Goal: Task Accomplishment & Management: Complete application form

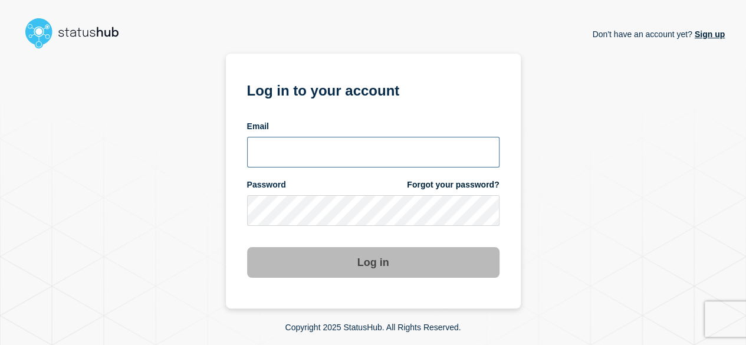
click at [428, 154] on input "email input" at bounding box center [373, 152] width 253 height 31
type input "prti@stibosystems.com"
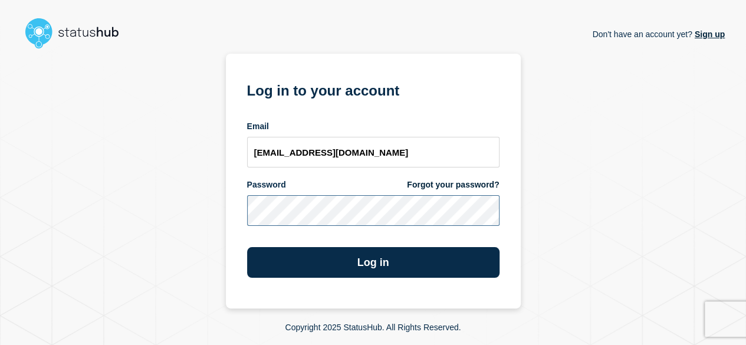
click at [247, 247] on button "Log in" at bounding box center [373, 262] width 253 height 31
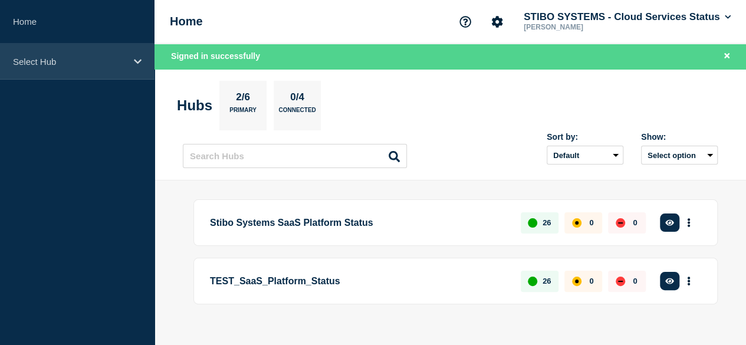
click at [139, 56] on div "Select Hub" at bounding box center [77, 62] width 155 height 36
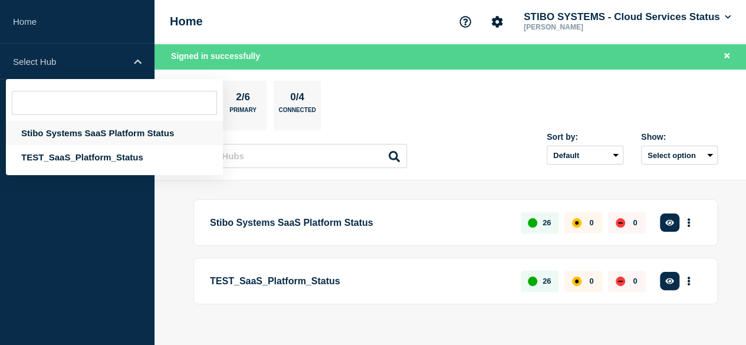
click at [119, 135] on div "Stibo Systems SaaS Platform Status" at bounding box center [114, 133] width 217 height 24
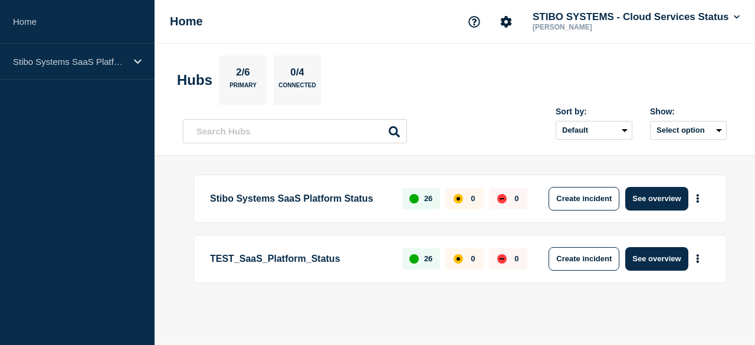
click at [742, 18] on div "Home STIBO SYSTEMS - Cloud Services Status Pranjal Tiwari" at bounding box center [455, 22] width 601 height 44
click at [577, 202] on button "Create incident" at bounding box center [584, 199] width 71 height 24
click at [572, 205] on button "Create incident" at bounding box center [584, 199] width 71 height 24
click at [578, 197] on button "Create incident" at bounding box center [584, 199] width 71 height 24
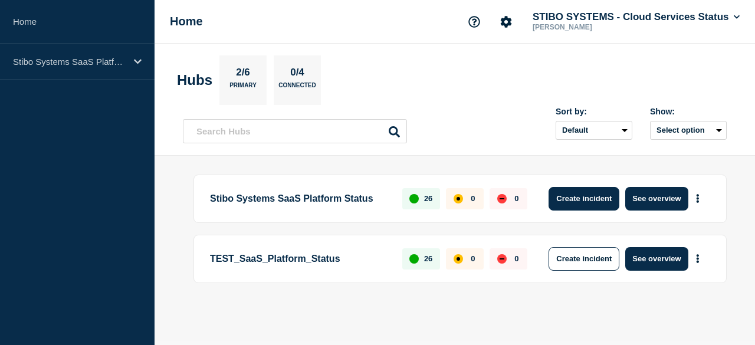
click at [578, 197] on button "Create incident" at bounding box center [584, 199] width 71 height 24
click at [627, 131] on select "Default Last added Last updated Most active A-Z" at bounding box center [594, 130] width 77 height 19
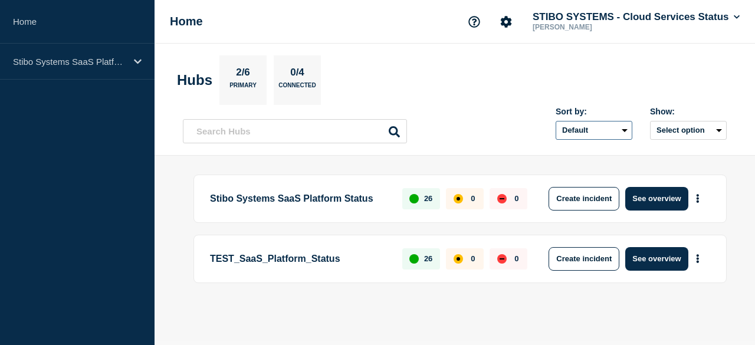
click at [627, 131] on select "Default Last added Last updated Most active A-Z" at bounding box center [594, 130] width 77 height 19
click at [594, 201] on button "Create incident" at bounding box center [584, 199] width 71 height 24
click at [644, 199] on button "See overview" at bounding box center [656, 199] width 63 height 24
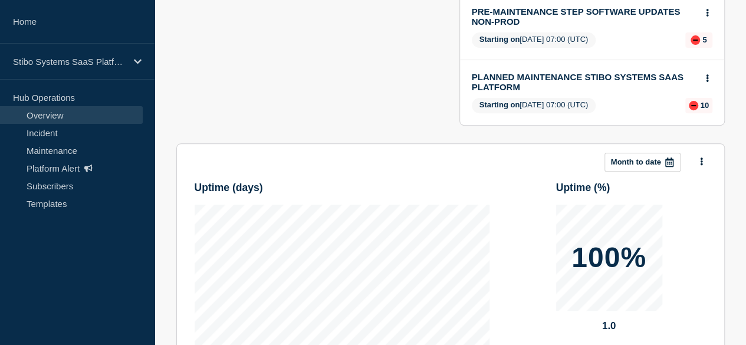
scroll to position [117, 0]
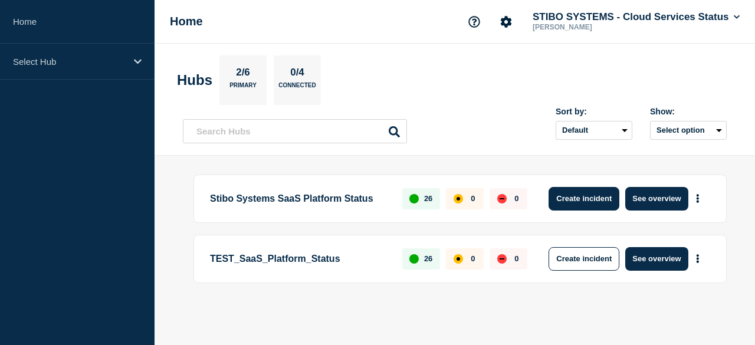
click at [581, 195] on button "Create incident" at bounding box center [584, 199] width 71 height 24
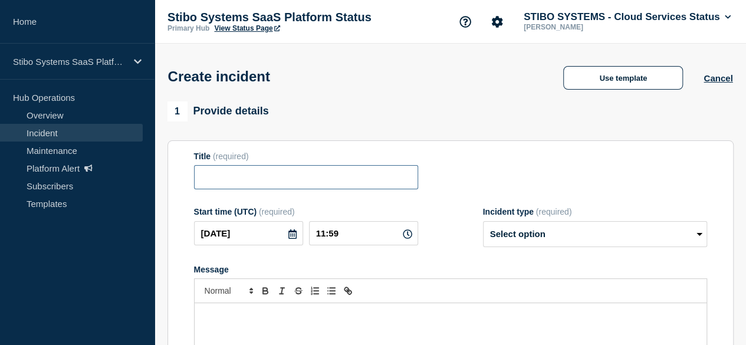
click at [312, 182] on input "Title" at bounding box center [306, 177] width 224 height 24
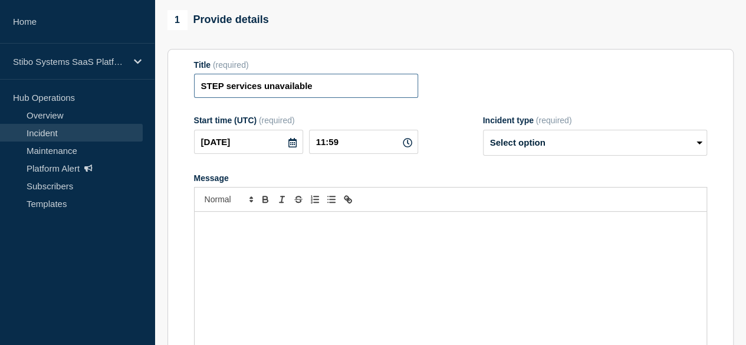
scroll to position [92, 0]
type input "STEP services unavailable"
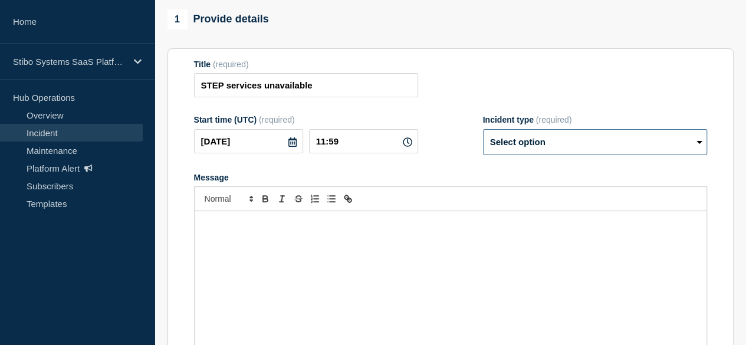
click at [526, 145] on select "Select option Investigating Identified Monitoring" at bounding box center [595, 142] width 224 height 26
select select "investigating"
click at [483, 132] on select "Select option Investigating Identified Monitoring" at bounding box center [595, 142] width 224 height 26
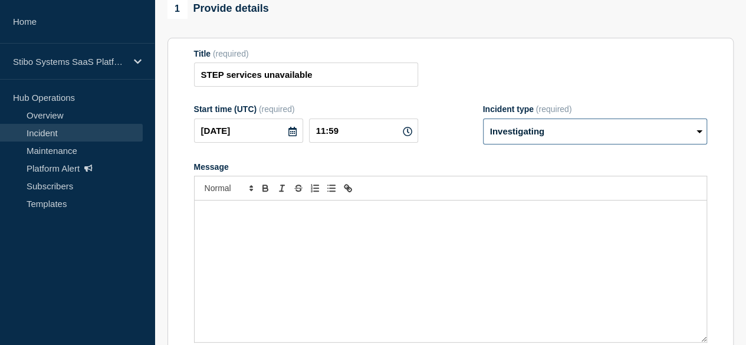
scroll to position [102, 0]
click at [303, 224] on div "Message" at bounding box center [451, 272] width 512 height 142
click at [307, 253] on div "Message" at bounding box center [451, 272] width 512 height 142
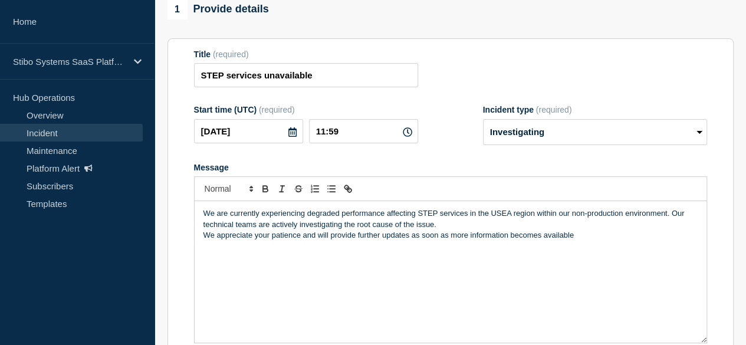
click at [302, 87] on input "STEP services unavailable" at bounding box center [306, 75] width 224 height 24
click at [394, 83] on input "STEP services unavailable" at bounding box center [306, 75] width 224 height 24
paste input "Service Notification – USEA Region (STEP Services) We are currently experiencin…"
type input "Service Notification – USEA Region (STEP Services) We are currently experiencin…"
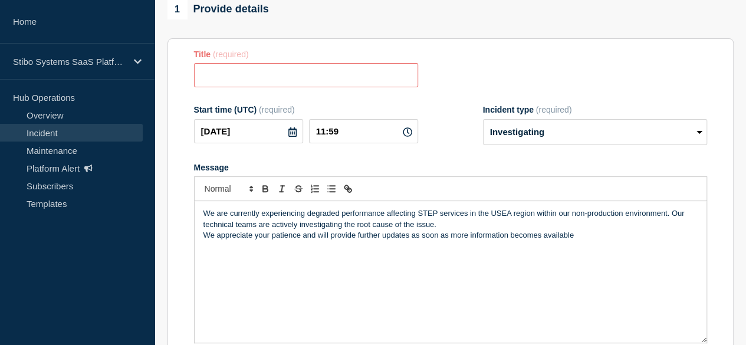
click at [381, 82] on input "Title" at bounding box center [306, 75] width 224 height 24
type input "S"
paste input "Service Notification – USEA Region (STEP Services) We are currently experiencin…"
type input "Service Notification – USEA Region (STEP Services) We are currently experiencin…"
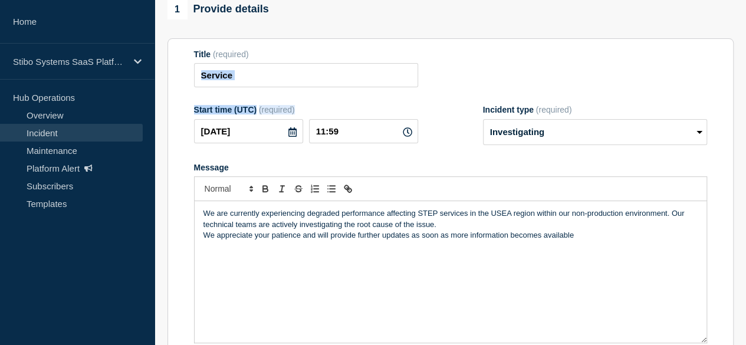
drag, startPoint x: 327, startPoint y: 93, endPoint x: 326, endPoint y: 81, distance: 11.3
click at [326, 81] on form "Title (required) Service Start time (UTC) (required) 2025-09-18 11:59 Incident …" at bounding box center [450, 197] width 513 height 294
click at [326, 81] on input "Service" at bounding box center [306, 75] width 224 height 24
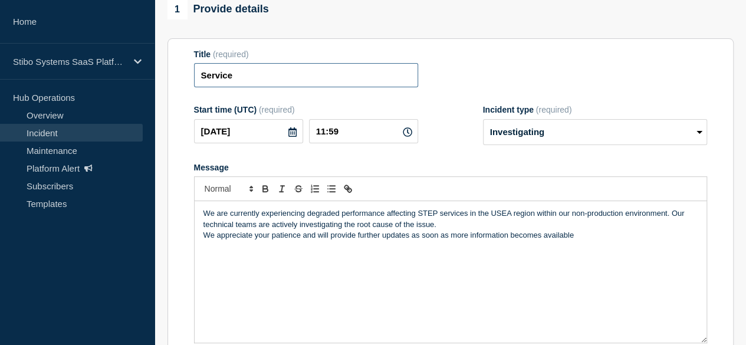
paste input "ervice Notification – USEA Region (STEP Services) We are currently experiencing…"
type input "ervice Notification – USEA Region (STEP Services) We are currently experiencing…"
click at [401, 77] on input "STEP Service Impacted -- USEA Region (Non- Prod)" at bounding box center [306, 75] width 224 height 24
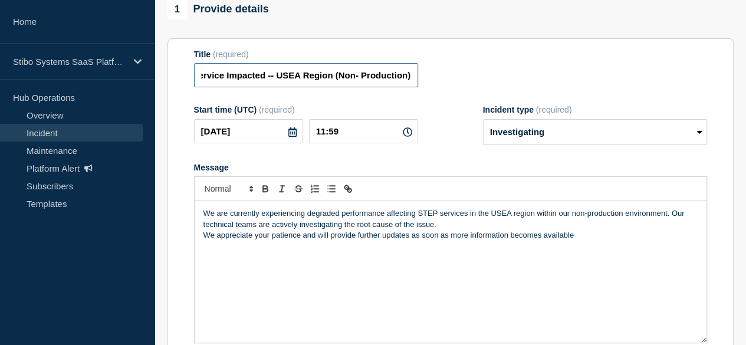
type input "STEP Service Impacted -- USEA Region (Non- Production)"
click at [356, 133] on input "11:59" at bounding box center [363, 131] width 109 height 24
type input "11:23"
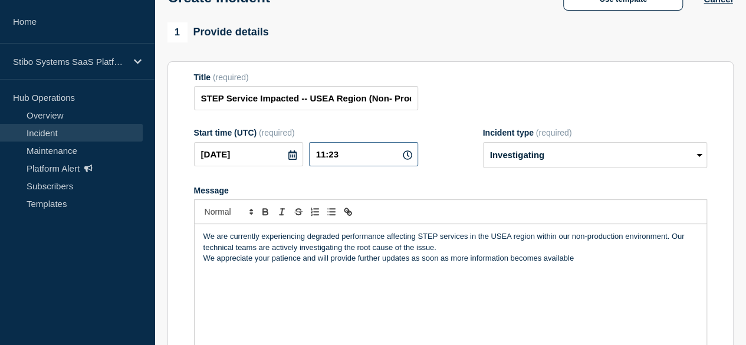
scroll to position [50, 0]
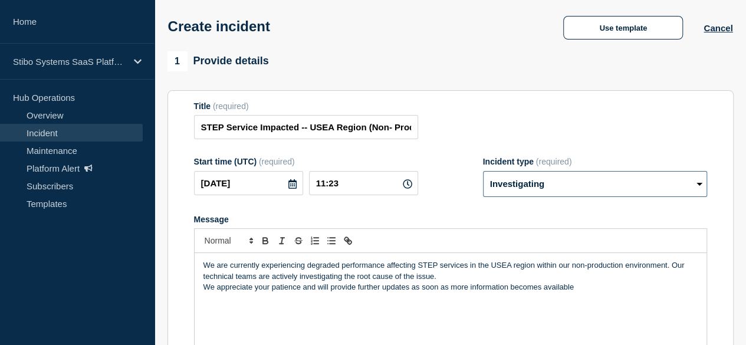
click at [540, 189] on select "Select option Investigating Identified Monitoring" at bounding box center [595, 184] width 224 height 26
click at [483, 173] on select "Select option Investigating Identified Monitoring" at bounding box center [595, 184] width 224 height 26
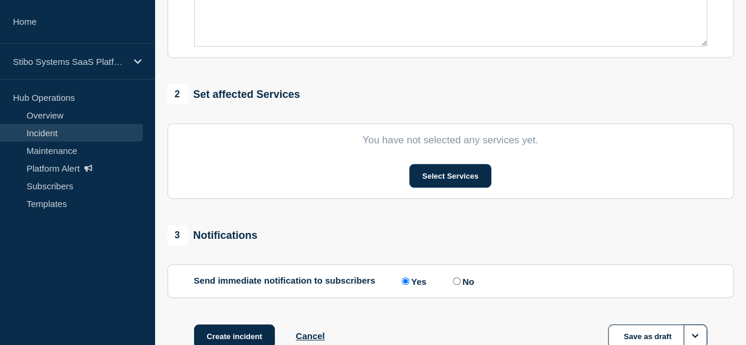
scroll to position [410, 0]
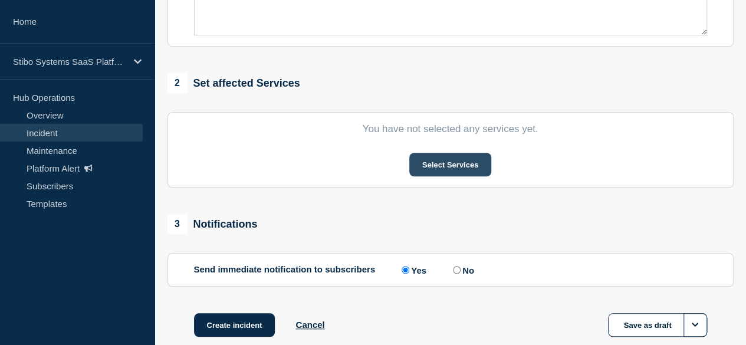
click at [428, 169] on button "Select Services" at bounding box center [450, 165] width 82 height 24
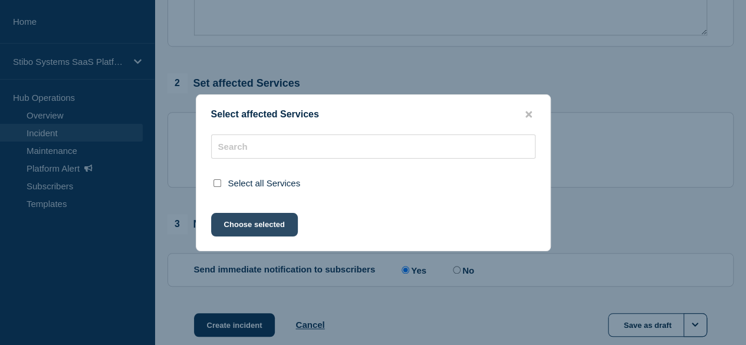
click at [238, 225] on button "Choose selected" at bounding box center [254, 225] width 87 height 24
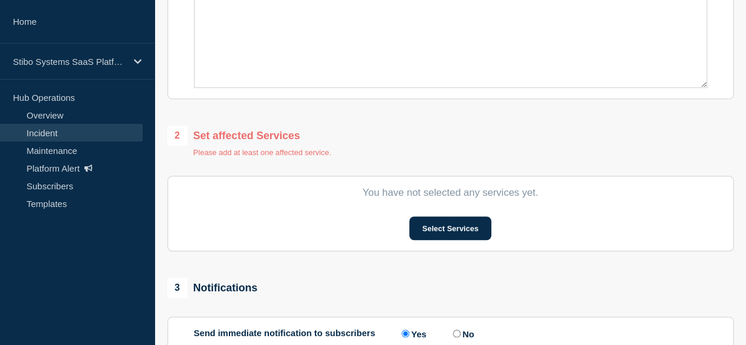
scroll to position [354, 0]
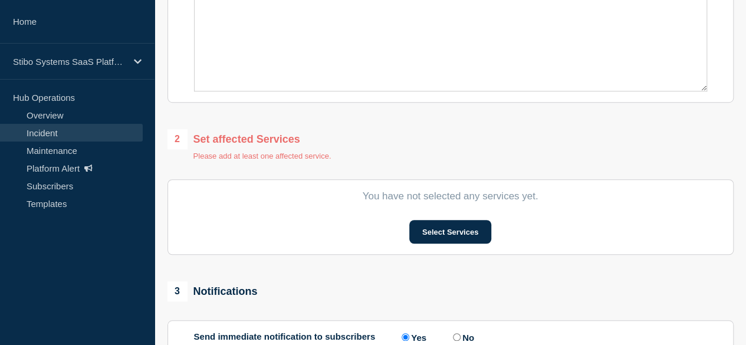
click at [388, 178] on div "2 Set affected Services Please add at least one affected service. You have not …" at bounding box center [451, 192] width 566 height 126
click at [436, 223] on button "Select Services" at bounding box center [450, 232] width 82 height 24
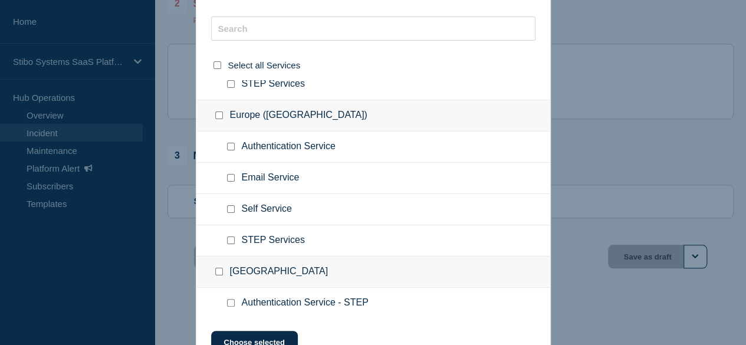
scroll to position [439, 0]
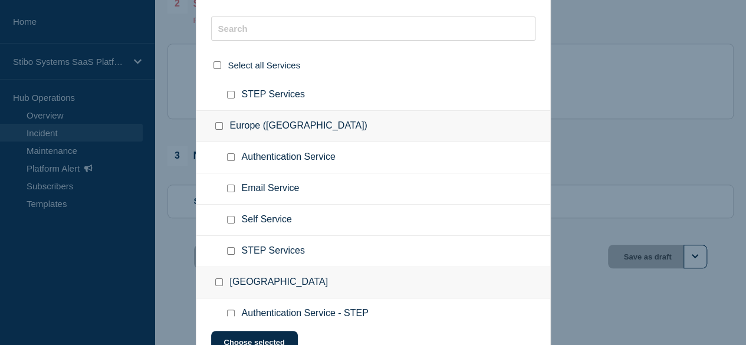
click at [684, 166] on div at bounding box center [373, 172] width 746 height 345
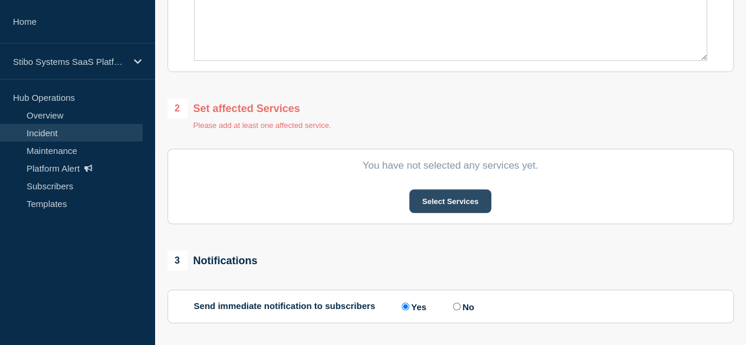
scroll to position [384, 0]
click at [428, 200] on button "Select Services" at bounding box center [450, 203] width 82 height 24
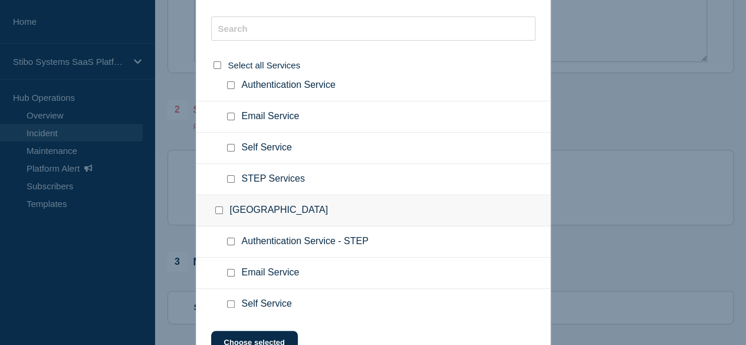
scroll to position [514, 0]
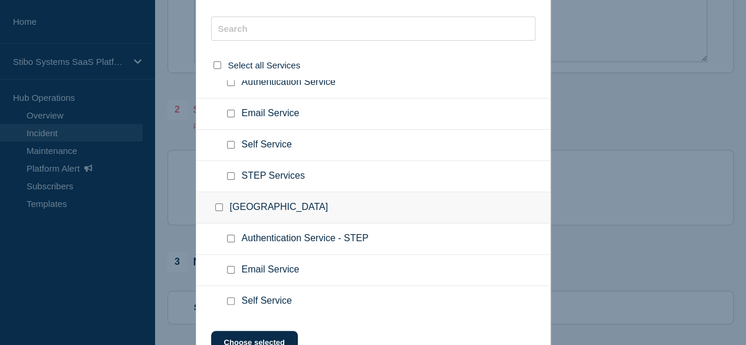
click at [219, 206] on input "United States checkbox" at bounding box center [219, 208] width 8 height 8
checkbox input "true"
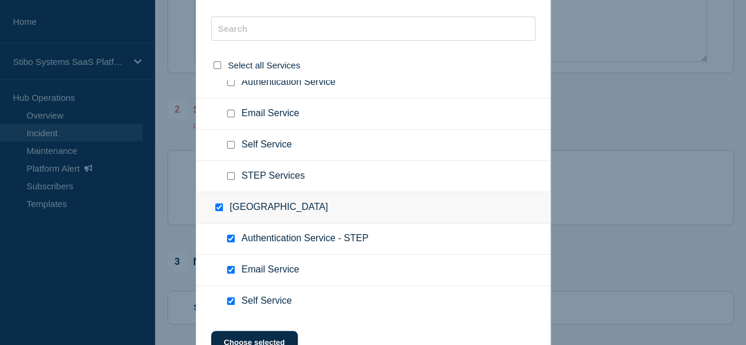
checkbox input "true"
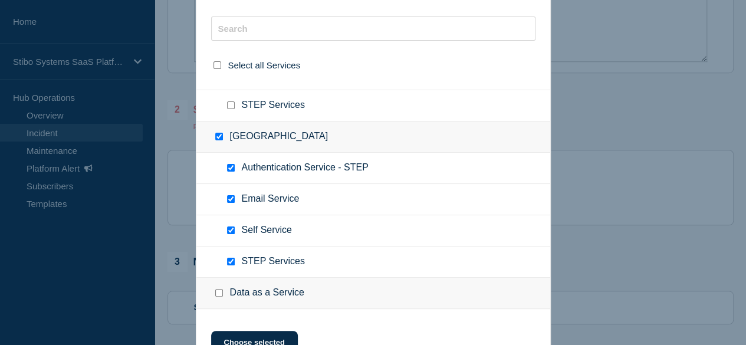
scroll to position [588, 0]
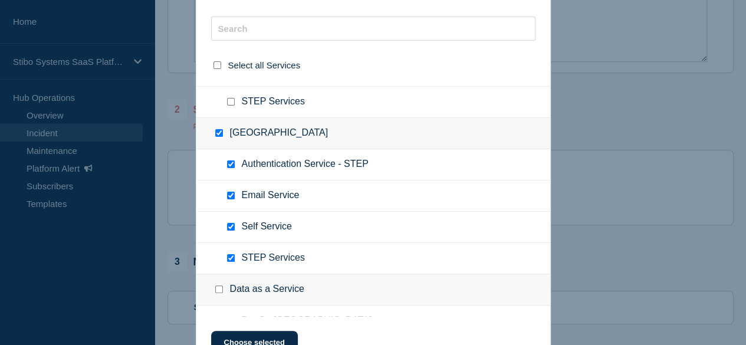
click at [231, 223] on input "Self Service checkbox" at bounding box center [231, 227] width 8 height 8
checkbox input "false"
click at [231, 192] on input "Email Service checkbox" at bounding box center [231, 196] width 8 height 8
checkbox input "false"
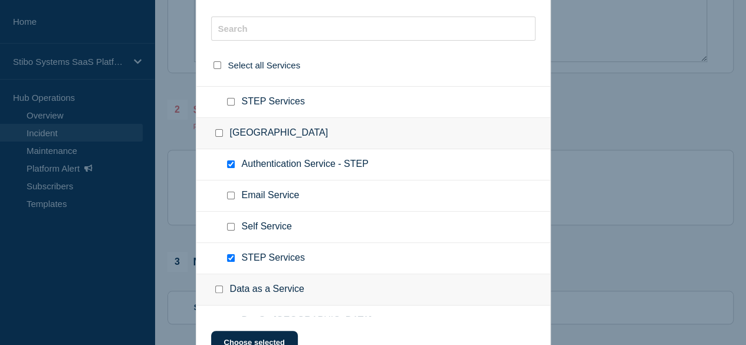
click at [230, 159] on div at bounding box center [233, 165] width 17 height 12
click at [230, 166] on div at bounding box center [233, 165] width 17 height 12
click at [228, 160] on input "Authentication Service - STEP checkbox" at bounding box center [231, 164] width 8 height 8
checkbox input "false"
click at [254, 332] on button "Choose selected" at bounding box center [254, 343] width 87 height 24
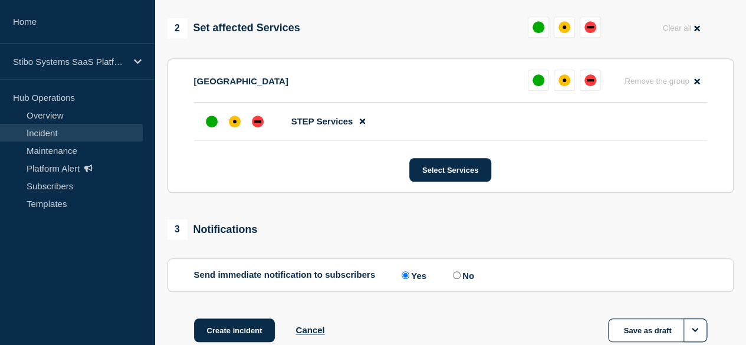
scroll to position [542, 0]
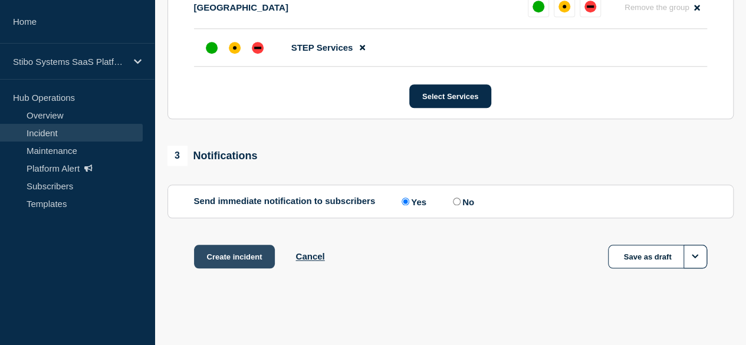
click at [212, 251] on button "Create incident" at bounding box center [234, 257] width 81 height 24
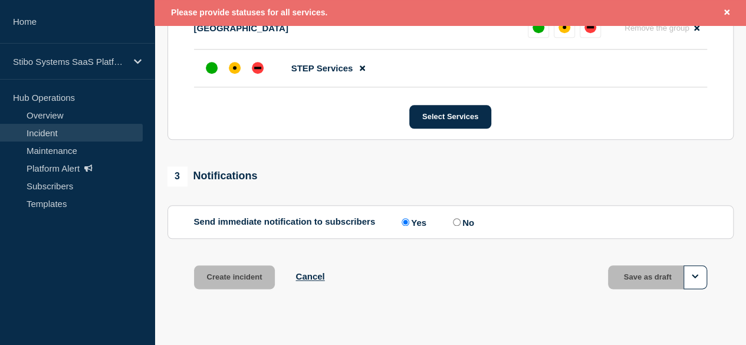
scroll to position [549, 0]
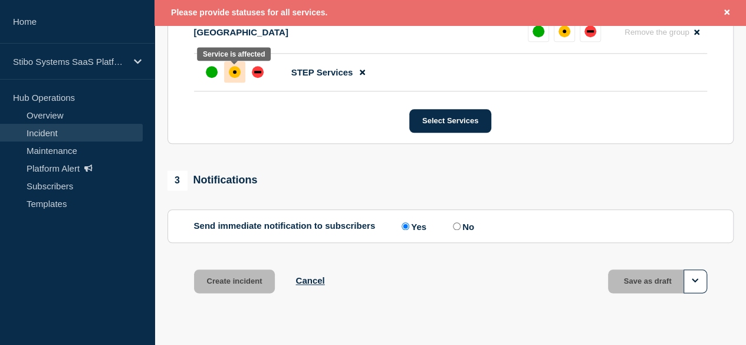
click at [240, 77] on div at bounding box center [234, 71] width 21 height 21
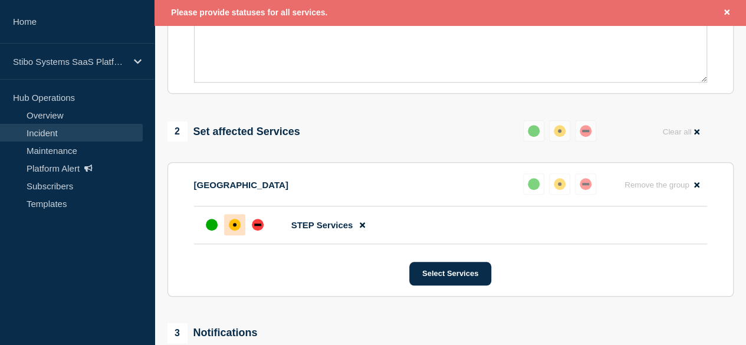
scroll to position [568, 0]
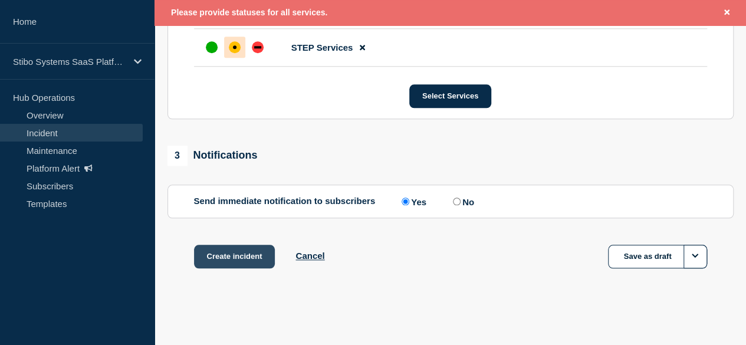
click at [212, 258] on button "Create incident" at bounding box center [234, 257] width 81 height 24
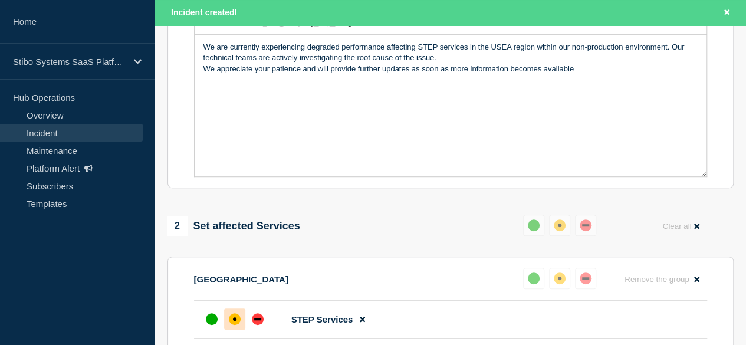
scroll to position [0, 0]
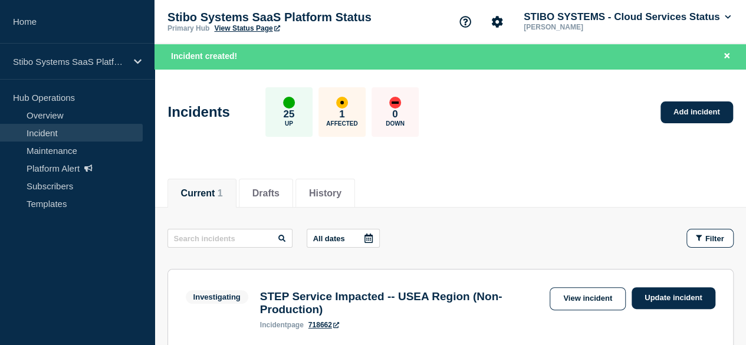
scroll to position [216, 0]
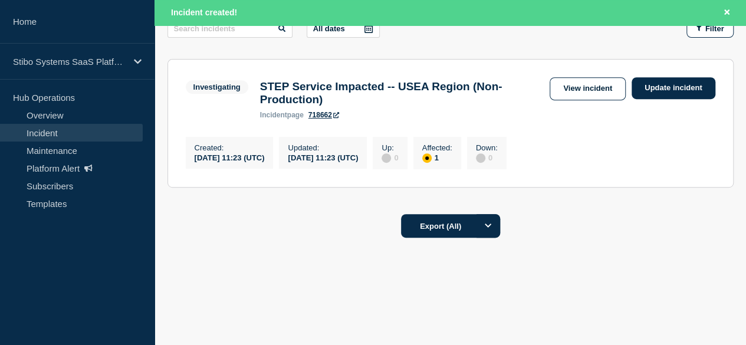
click at [369, 89] on h3 "STEP Service Impacted -- USEA Region (Non- Production)" at bounding box center [402, 93] width 284 height 26
click at [571, 81] on link "View incident" at bounding box center [588, 88] width 76 height 23
click at [573, 83] on link "View incident" at bounding box center [588, 88] width 76 height 23
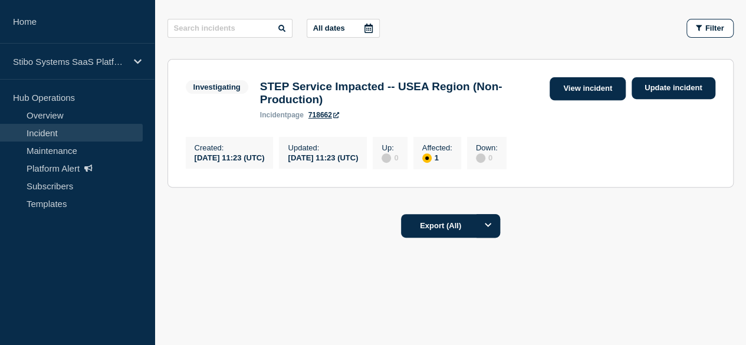
scroll to position [191, 0]
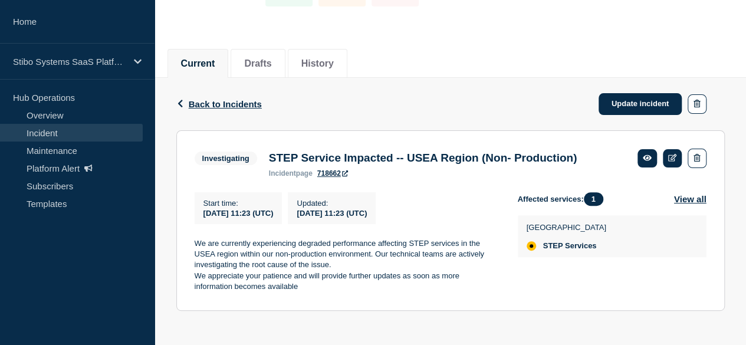
scroll to position [110, 0]
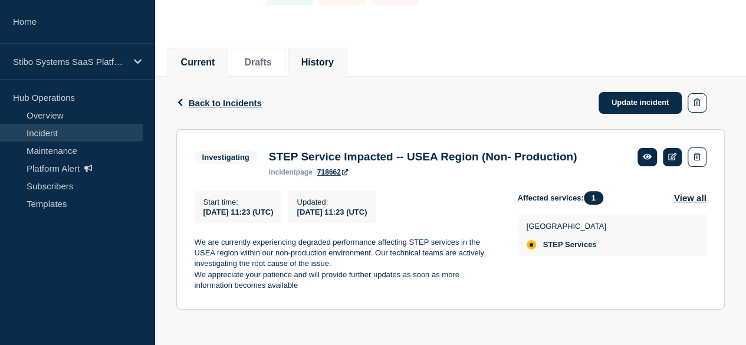
click at [316, 57] on button "History" at bounding box center [317, 62] width 32 height 11
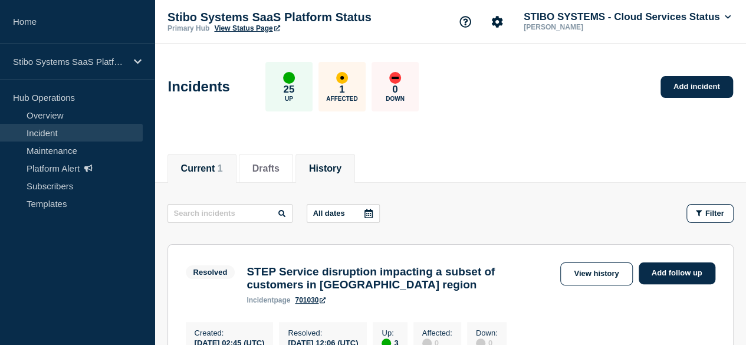
click at [199, 169] on button "Current 1" at bounding box center [202, 168] width 42 height 11
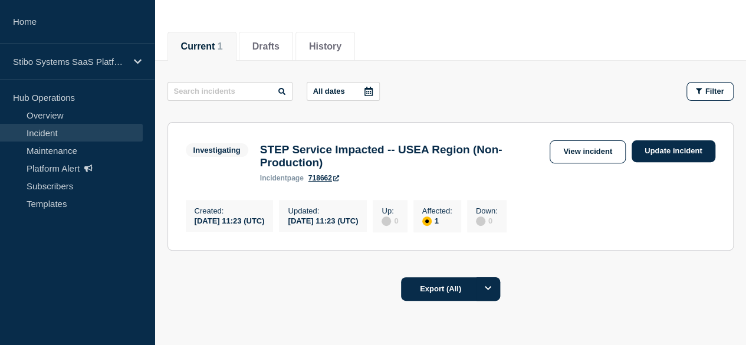
scroll to position [122, 0]
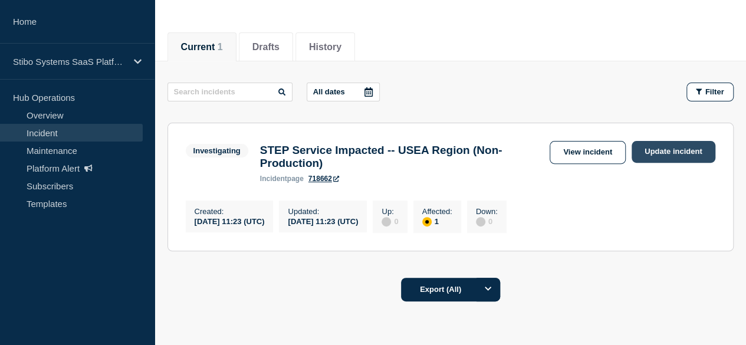
click at [641, 145] on link "Update incident" at bounding box center [674, 152] width 84 height 22
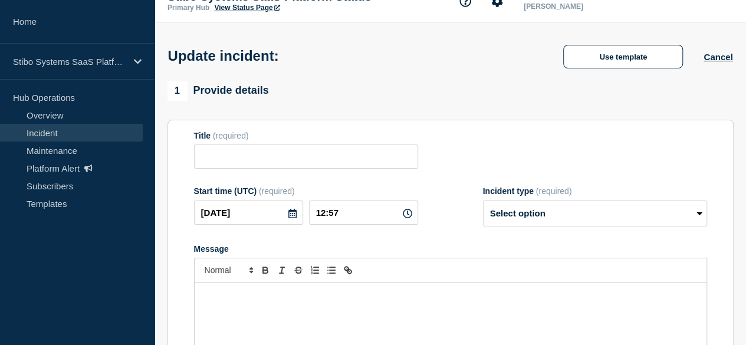
type input "STEP Service Impacted -- USEA Region (Non- Production)"
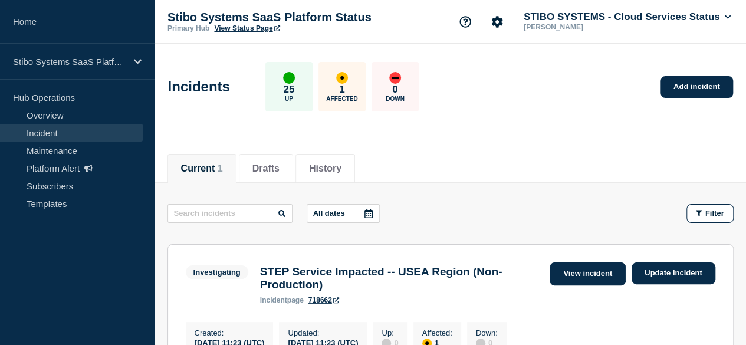
click at [585, 268] on link "View incident" at bounding box center [588, 274] width 76 height 23
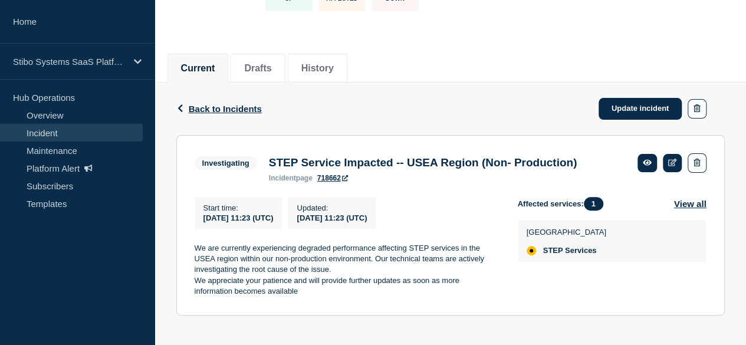
scroll to position [110, 0]
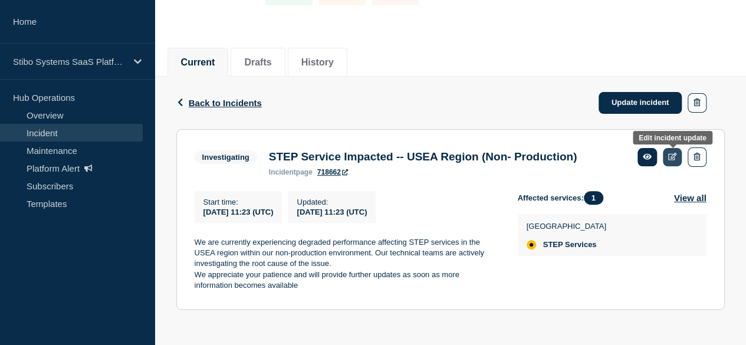
click at [679, 149] on link at bounding box center [672, 157] width 19 height 18
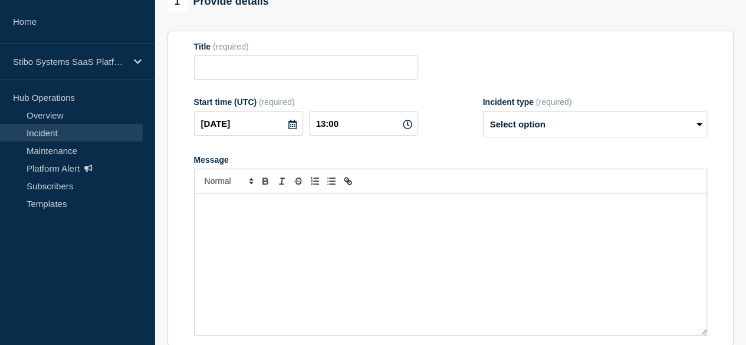
type input "STEP Service Impacted -- USEA Region (Non- Production)"
type input "11:23"
select select "investigating"
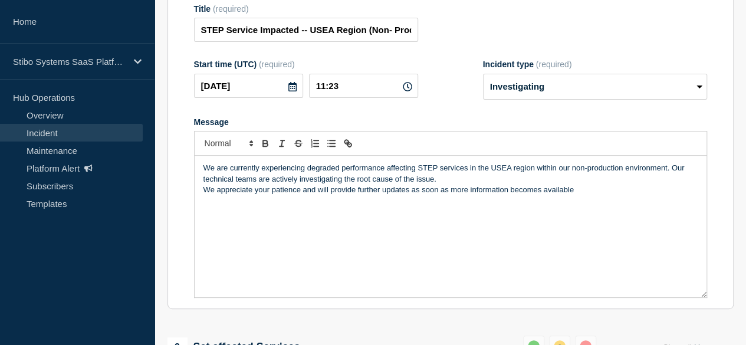
scroll to position [148, 0]
click at [457, 185] on p "We are currently experiencing degraded performance affecting STEP services in t…" at bounding box center [451, 174] width 494 height 22
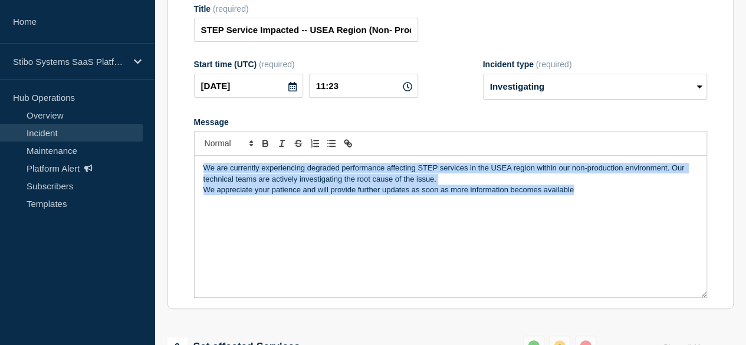
drag, startPoint x: 583, startPoint y: 217, endPoint x: 189, endPoint y: 193, distance: 394.2
click at [189, 193] on section "Title (required) STEP Service Impacted -- USEA Region (Non- Production) Start t…" at bounding box center [451, 151] width 566 height 317
copy div "We are currently experiencing degraded performance affecting STEP services in t…"
click at [439, 274] on div "We are currently experiencing degraded performance affecting STEP services in t…" at bounding box center [451, 227] width 512 height 142
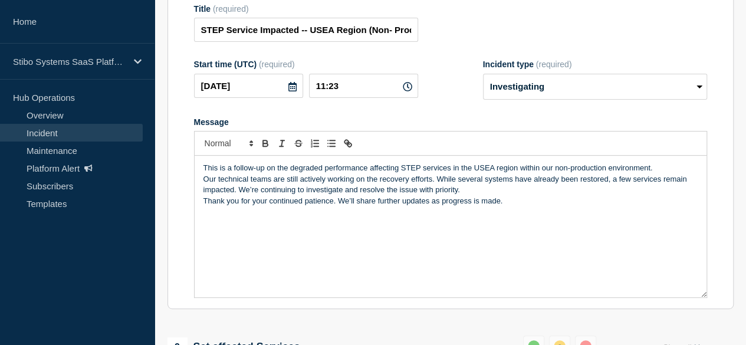
click at [204, 207] on p "Thank you for your continued patience. We’ll share further updates as progress …" at bounding box center [451, 201] width 494 height 11
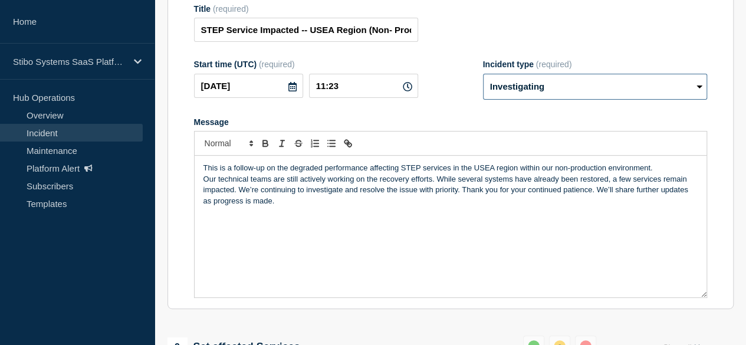
click at [513, 100] on select "Select option Investigating Identified Monitoring Resolved" at bounding box center [595, 87] width 224 height 26
click at [483, 96] on select "Select option Investigating Identified Monitoring Resolved" at bounding box center [595, 87] width 224 height 26
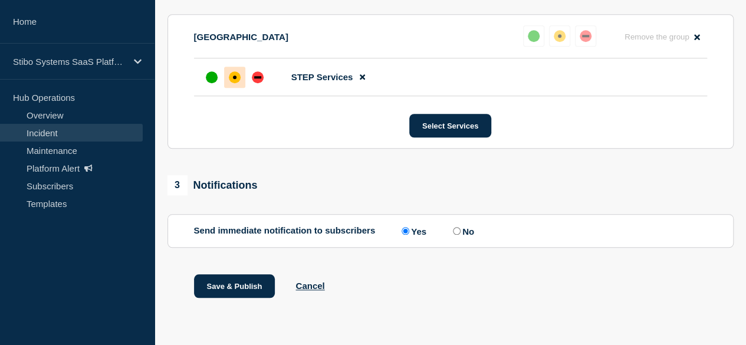
scroll to position [533, 0]
click at [241, 286] on button "Save & Publish" at bounding box center [234, 286] width 81 height 24
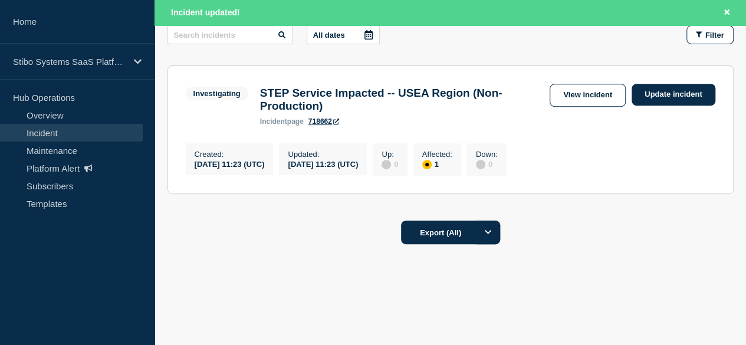
scroll to position [204, 0]
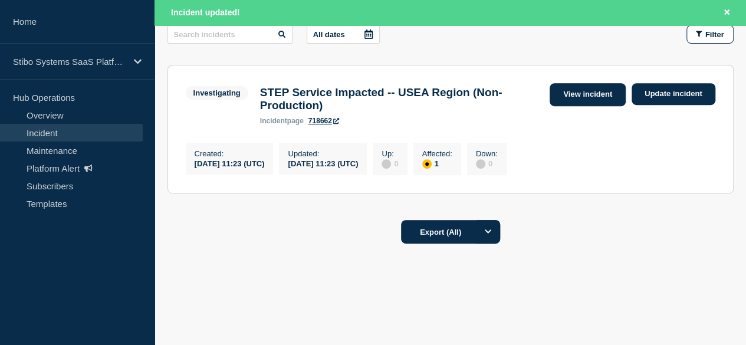
click at [603, 90] on link "View incident" at bounding box center [588, 94] width 76 height 23
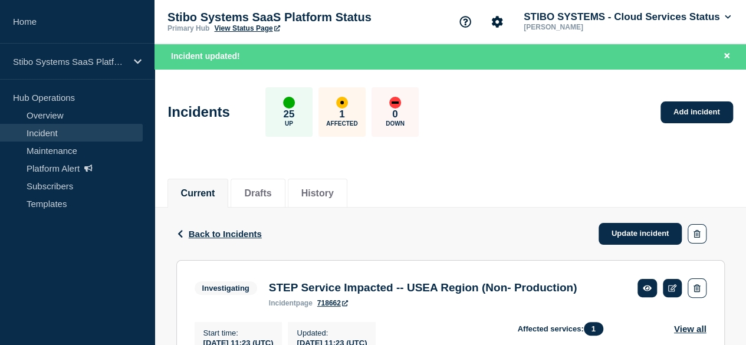
scroll to position [146, 0]
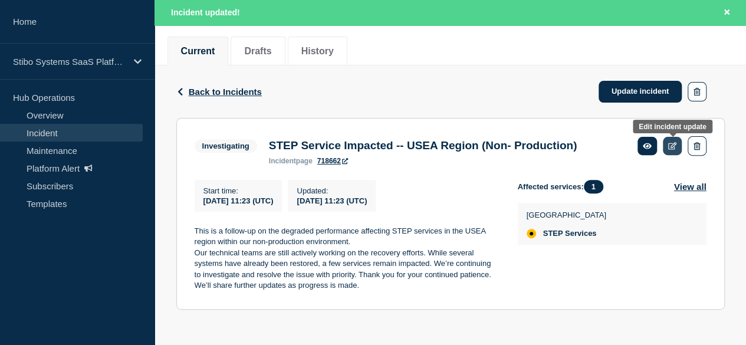
click at [671, 142] on icon at bounding box center [672, 146] width 9 height 8
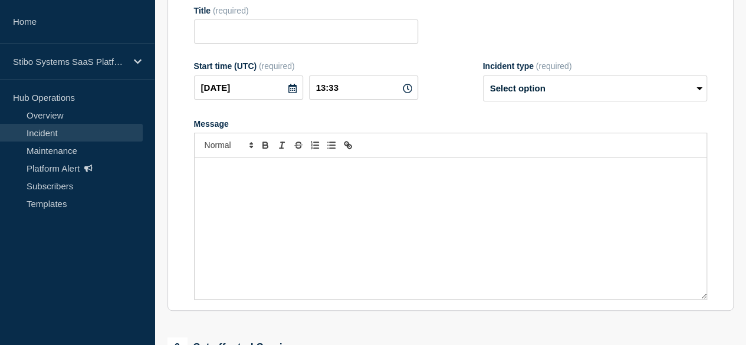
type input "STEP Service Impacted -- USEA Region (Non- Production)"
type input "11:23"
select select "investigating"
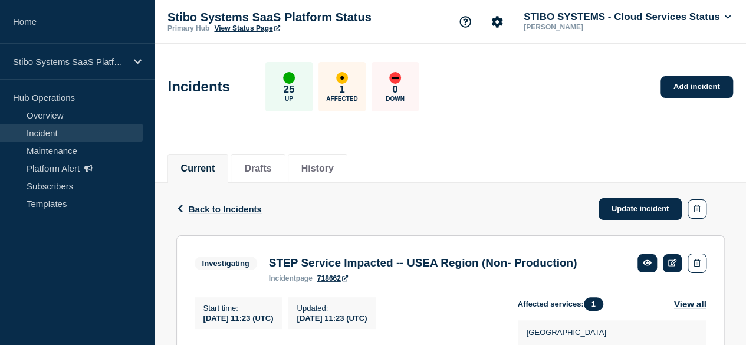
scroll to position [90, 0]
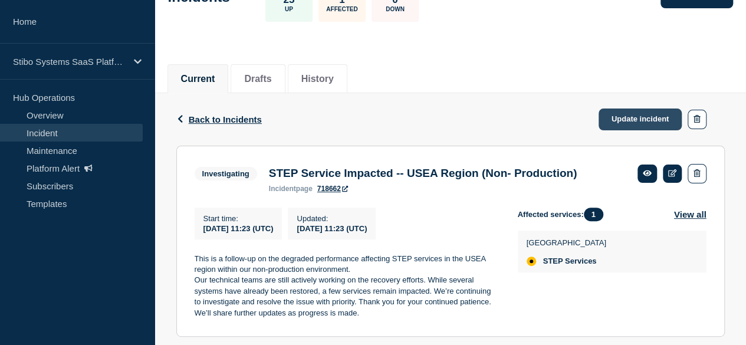
click at [631, 115] on link "Update incident" at bounding box center [641, 120] width 84 height 22
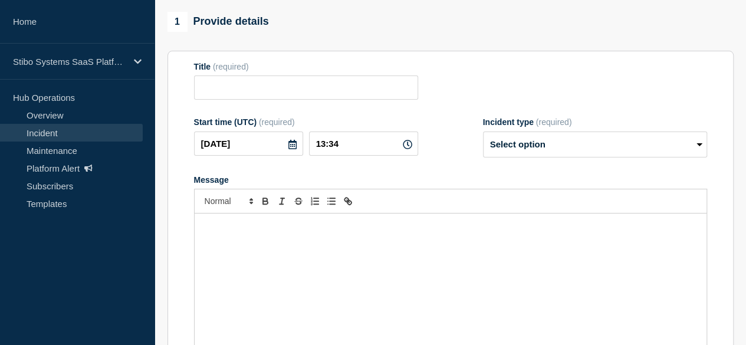
type input "STEP Service Impacted -- USEA Region (Non- Production)"
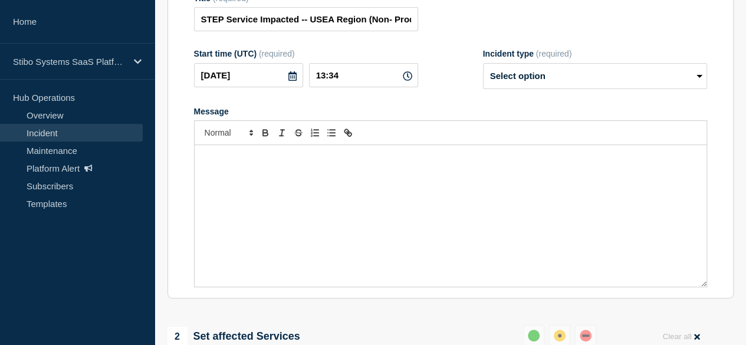
scroll to position [270, 0]
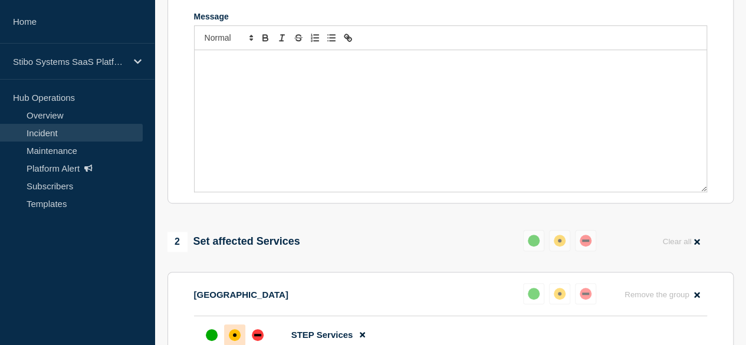
click at [484, 107] on div "Message" at bounding box center [451, 121] width 512 height 142
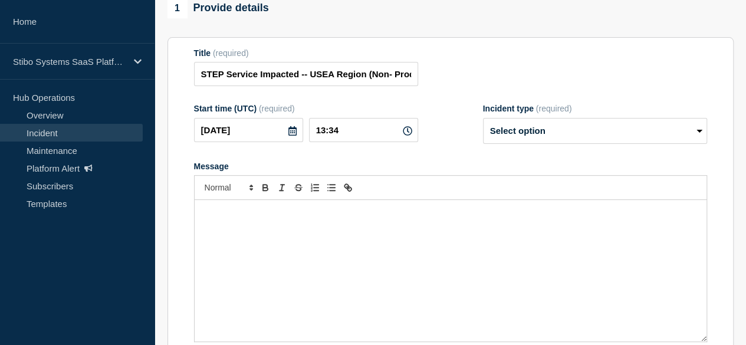
scroll to position [123, 0]
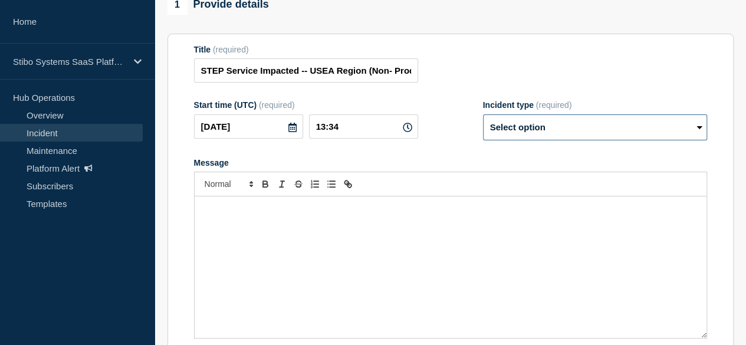
click at [513, 133] on select "Select option Investigating Identified Monitoring Resolved" at bounding box center [595, 127] width 224 height 26
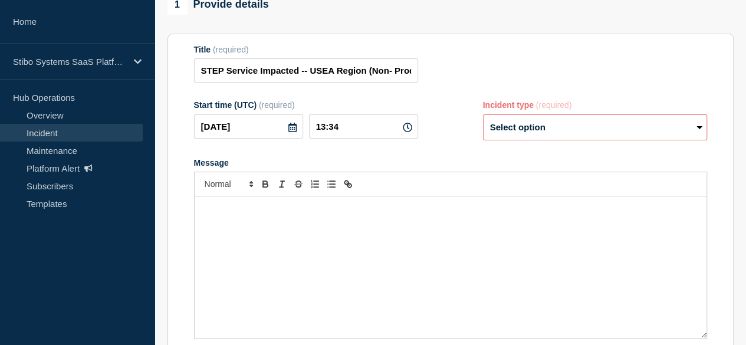
click at [478, 71] on div "Title (required) STEP Service Impacted -- USEA Region (Non- Production)" at bounding box center [450, 64] width 513 height 38
click at [350, 135] on input "13:34" at bounding box center [363, 126] width 109 height 24
click at [332, 131] on input "13:34" at bounding box center [363, 126] width 109 height 24
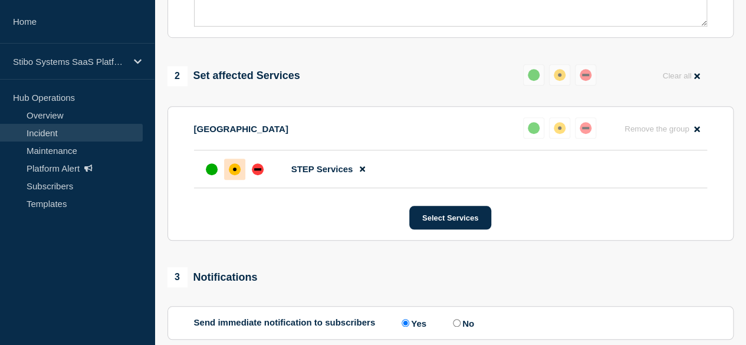
scroll to position [631, 0]
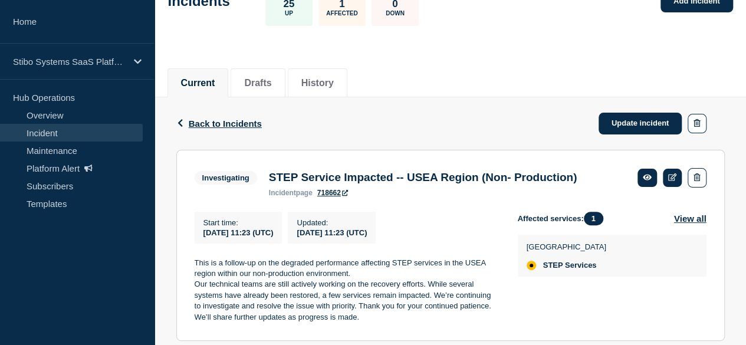
scroll to position [109, 0]
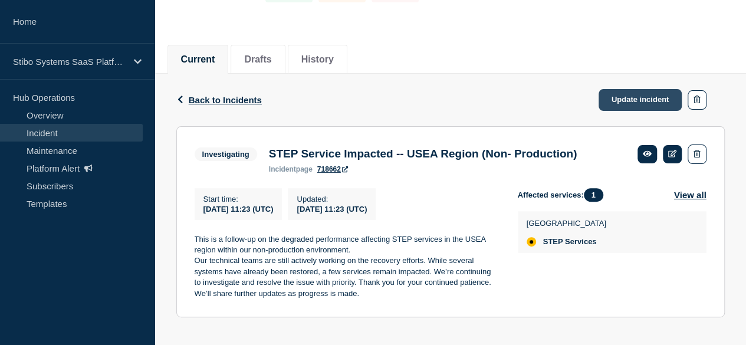
click at [619, 101] on link "Update incident" at bounding box center [641, 100] width 84 height 22
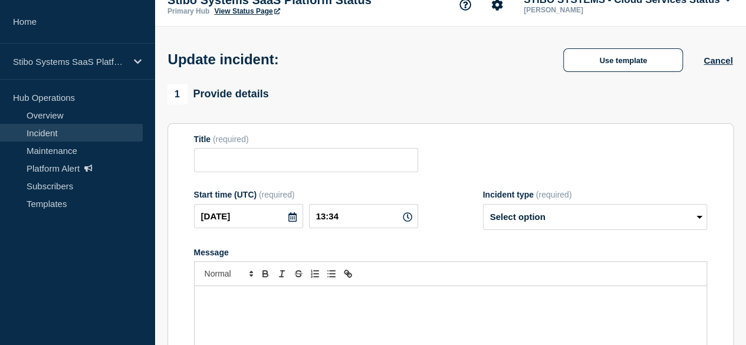
scroll to position [14, 0]
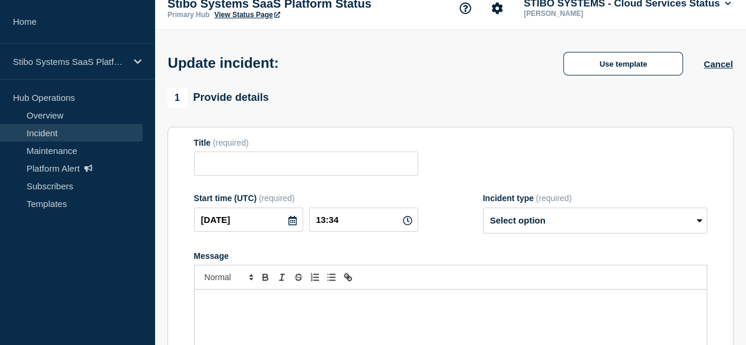
type input "STEP Service Impacted -- USEA Region (Non- Production)"
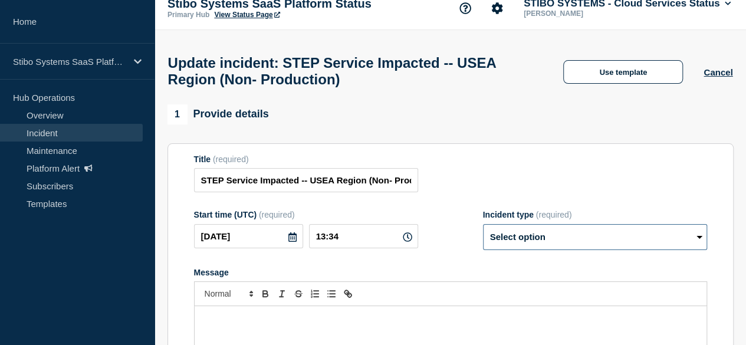
click at [520, 242] on select "Select option Investigating Identified Monitoring Resolved" at bounding box center [595, 237] width 224 height 26
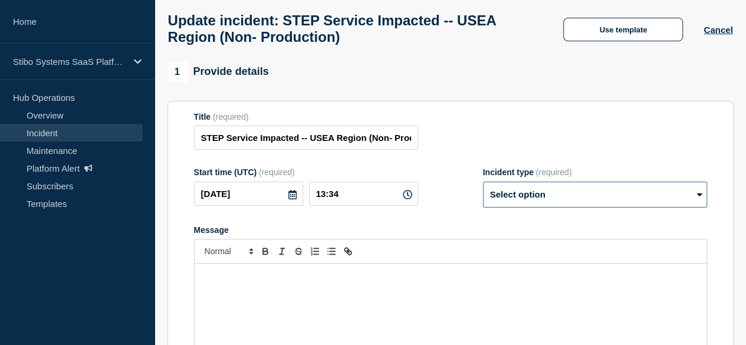
scroll to position [61, 0]
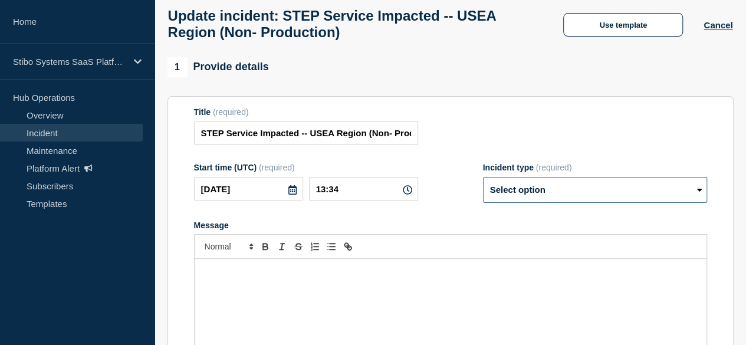
click at [542, 191] on select "Select option Investigating Identified Monitoring Resolved" at bounding box center [595, 190] width 224 height 26
select select "investigating"
click at [483, 183] on select "Select option Investigating Identified Monitoring Resolved" at bounding box center [595, 190] width 224 height 26
click at [399, 277] on p "Message" at bounding box center [451, 271] width 494 height 11
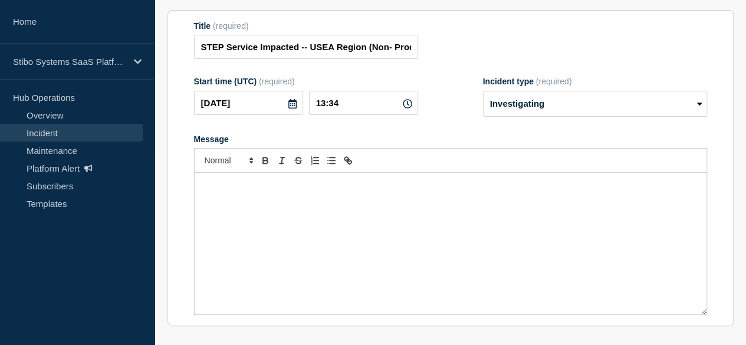
scroll to position [150, 0]
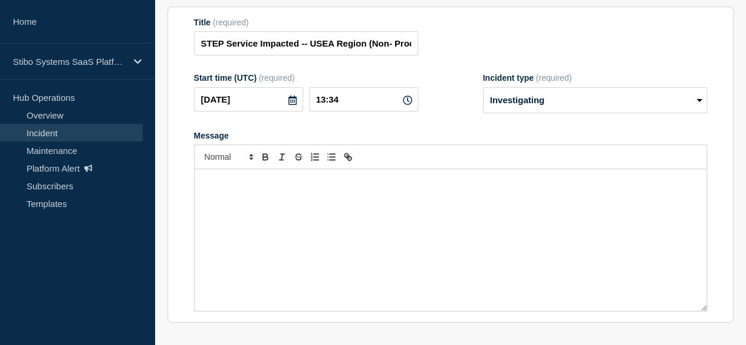
click at [437, 255] on div "Message" at bounding box center [451, 240] width 512 height 142
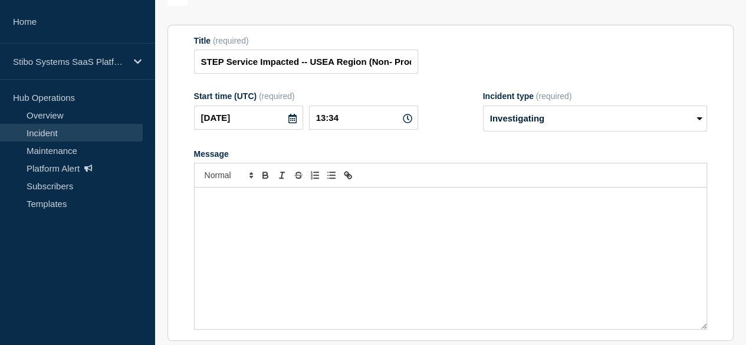
scroll to position [130, 0]
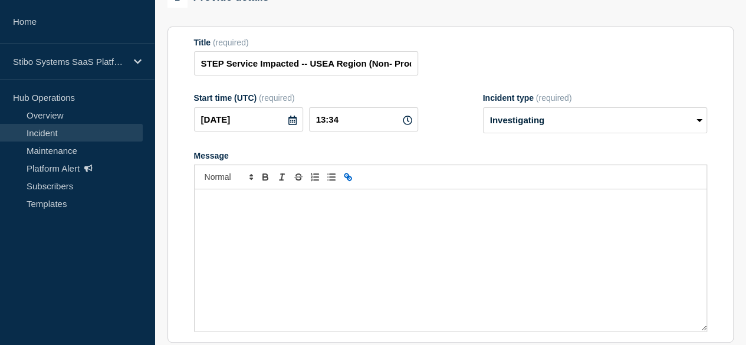
click at [346, 181] on icon "Toggle link" at bounding box center [348, 177] width 11 height 11
click at [348, 178] on icon "Toggle link" at bounding box center [347, 175] width 4 height 4
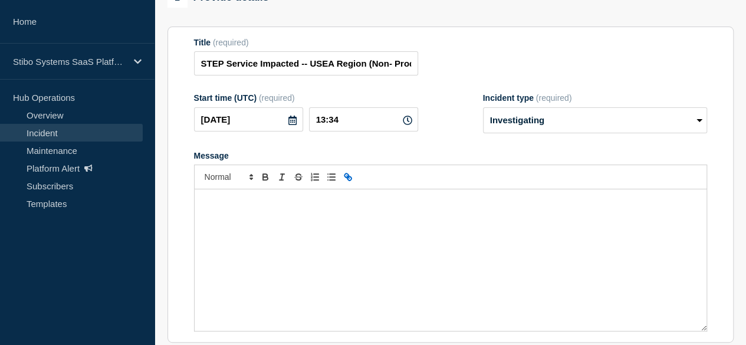
click at [348, 178] on icon "Toggle link" at bounding box center [347, 175] width 4 height 4
click at [348, 181] on icon "Toggle link" at bounding box center [350, 178] width 4 height 4
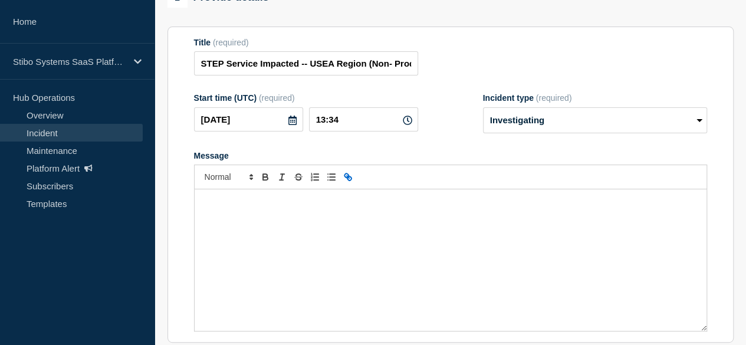
click at [348, 181] on icon "Toggle link" at bounding box center [350, 178] width 4 height 4
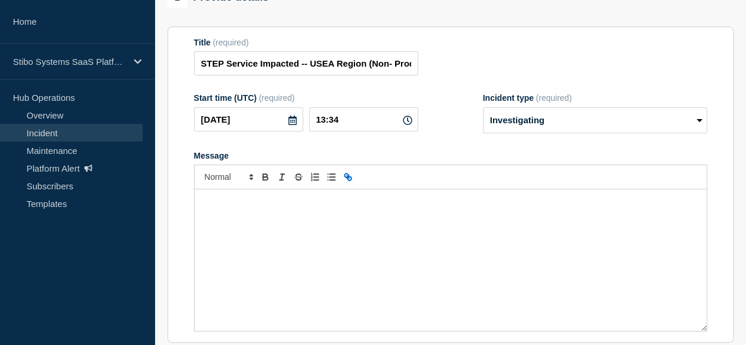
click at [348, 181] on icon "Toggle link" at bounding box center [350, 178] width 4 height 4
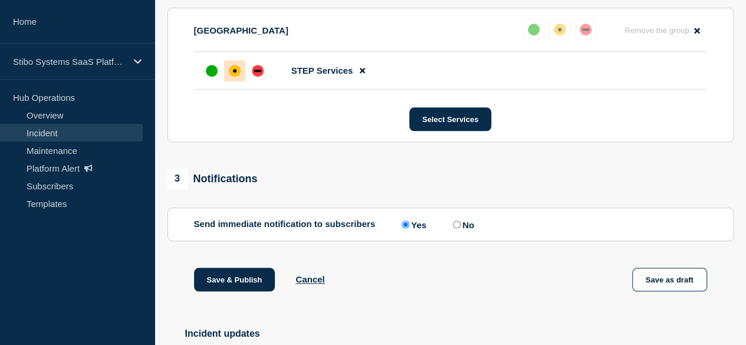
scroll to position [631, 0]
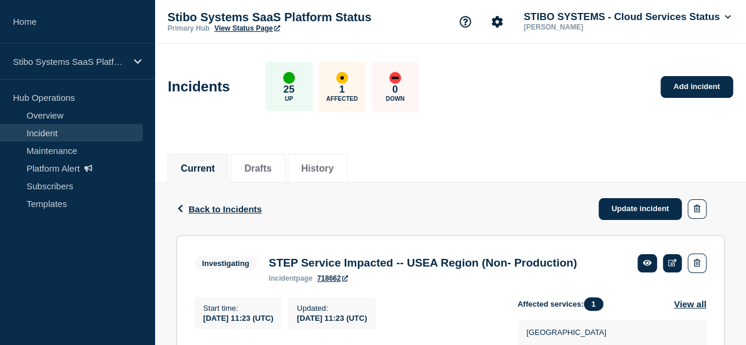
scroll to position [120, 0]
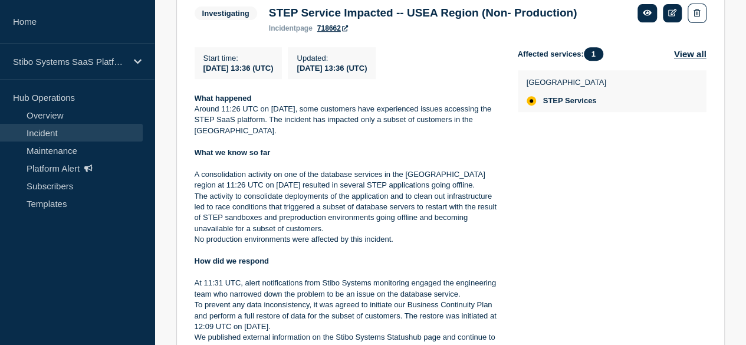
scroll to position [253, 0]
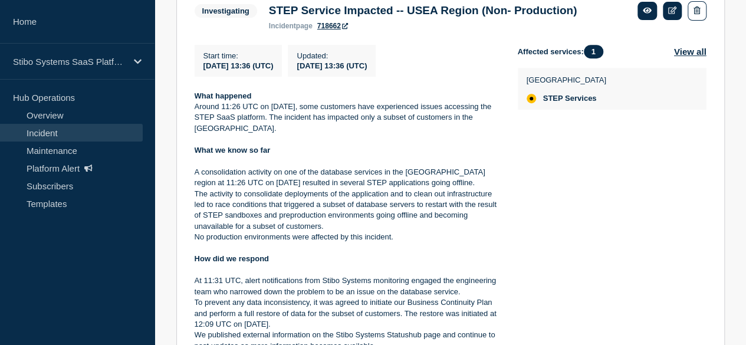
drag, startPoint x: 588, startPoint y: 200, endPoint x: 682, endPoint y: 160, distance: 102.0
click at [682, 160] on div "Affected services: 1 View all United States STEP Services" at bounding box center [612, 220] width 189 height 351
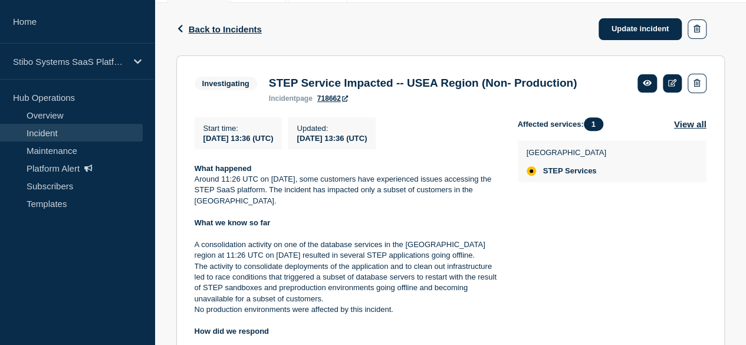
scroll to position [0, 0]
